Goal: Task Accomplishment & Management: Manage account settings

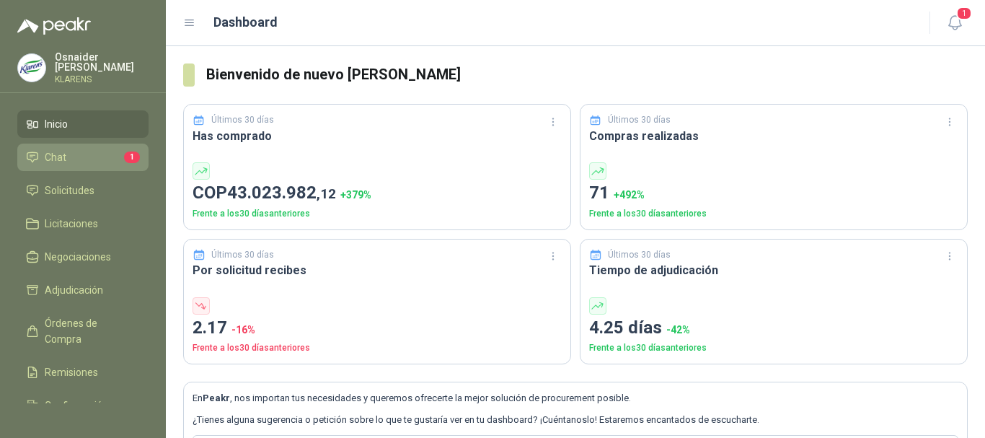
click at [124, 158] on span "1" at bounding box center [132, 157] width 16 height 12
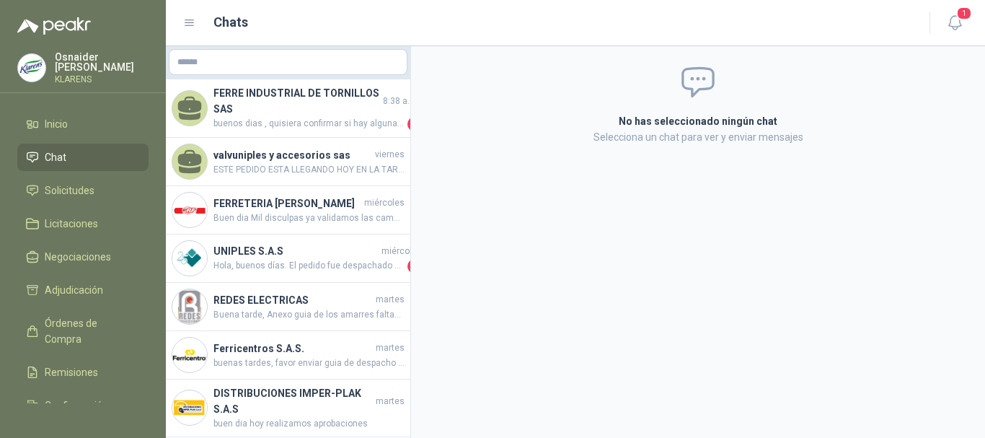
click at [79, 153] on li "Chat" at bounding box center [83, 157] width 114 height 16
click at [92, 190] on span "Solicitudes" at bounding box center [70, 190] width 50 height 16
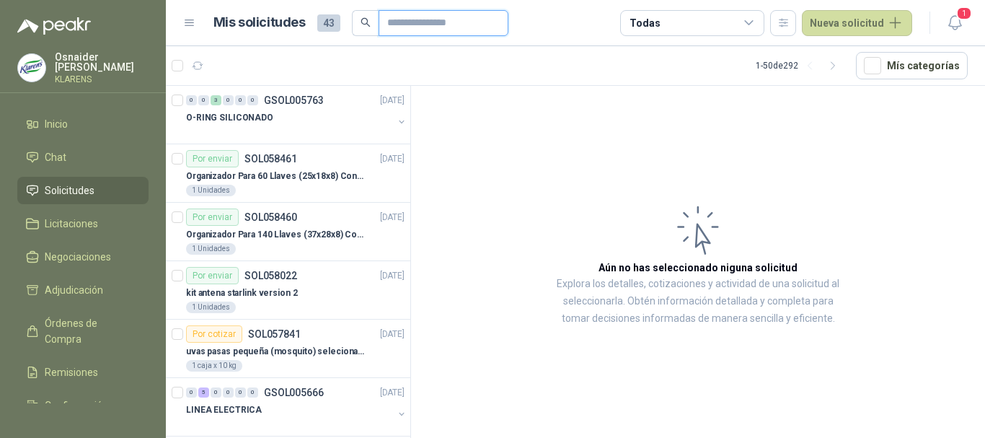
click at [420, 20] on input "text" at bounding box center [437, 23] width 101 height 25
click at [301, 278] on div "Por enviar SOL058022 [DATE]" at bounding box center [295, 275] width 219 height 17
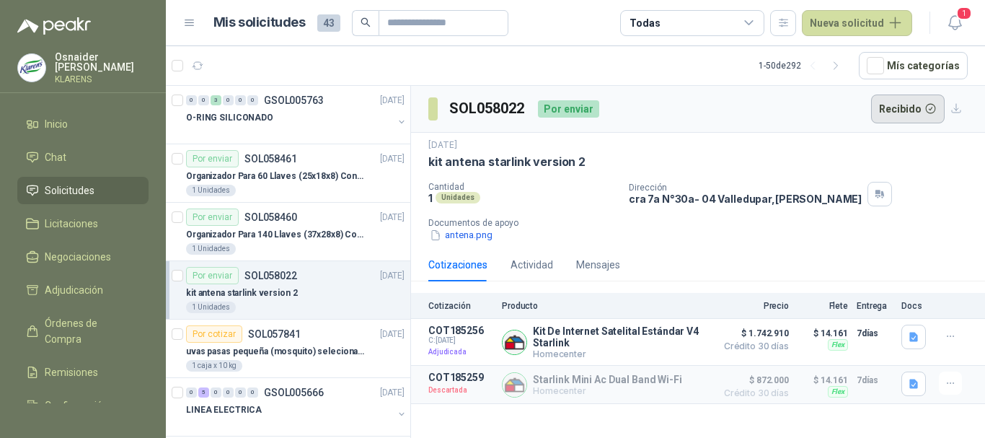
click at [902, 116] on button "Recibido" at bounding box center [908, 108] width 74 height 29
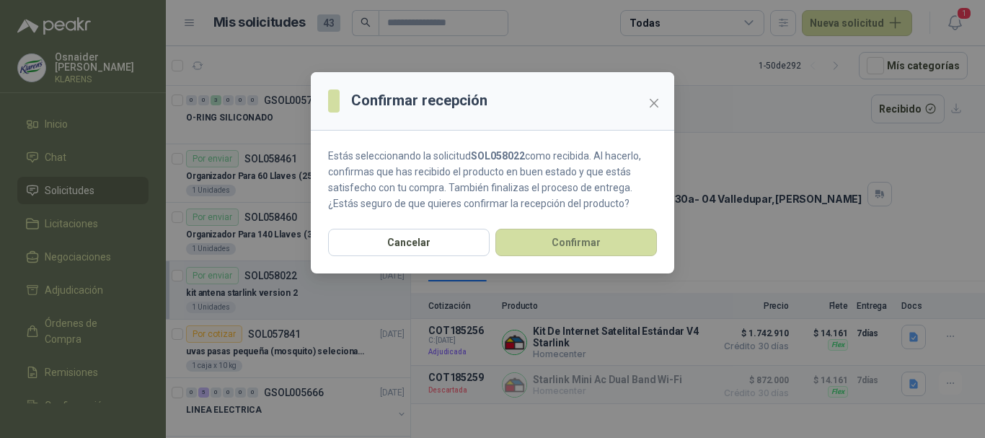
click at [609, 226] on section "Estás seleccionando la solicitud SOL058022 como recibida. Al hacerlo, confirmas…" at bounding box center [492, 180] width 363 height 98
click at [607, 231] on button "Confirmar" at bounding box center [576, 242] width 162 height 27
